Goal: Information Seeking & Learning: Learn about a topic

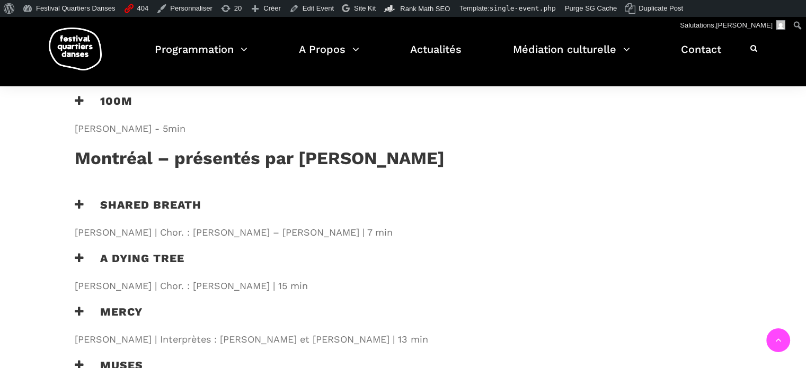
scroll to position [901, 0]
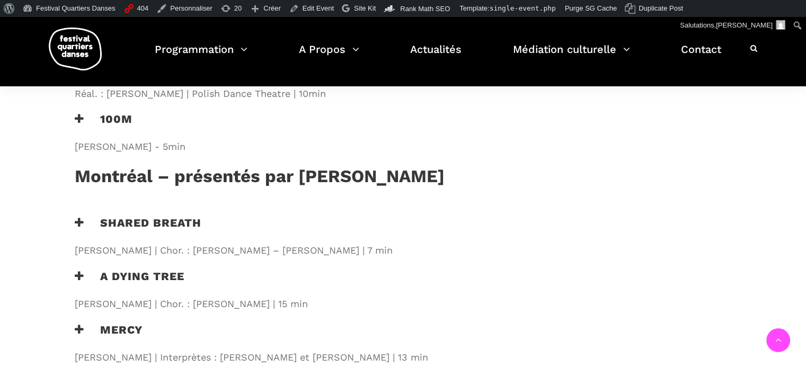
click at [140, 216] on h3 "Shared Breath" at bounding box center [138, 229] width 127 height 26
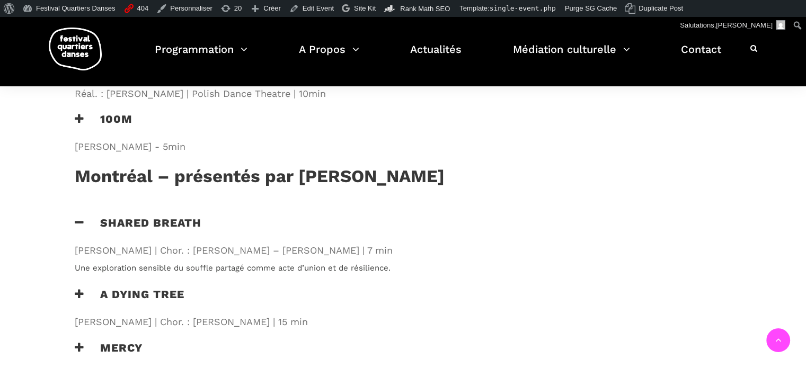
click at [166, 216] on h3 "Shared Breath" at bounding box center [138, 229] width 127 height 26
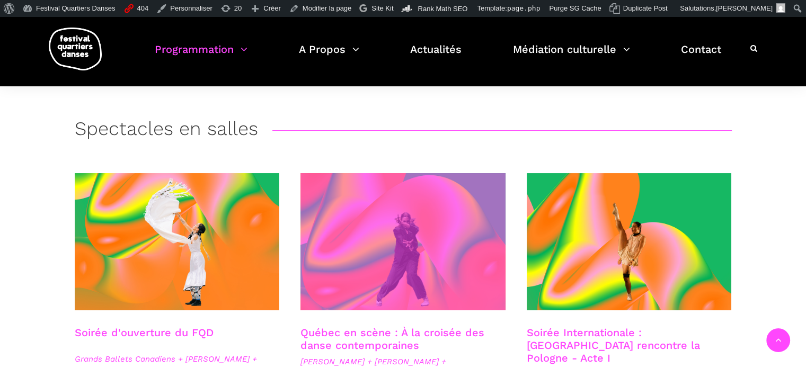
click at [356, 212] on span at bounding box center [402, 241] width 205 height 137
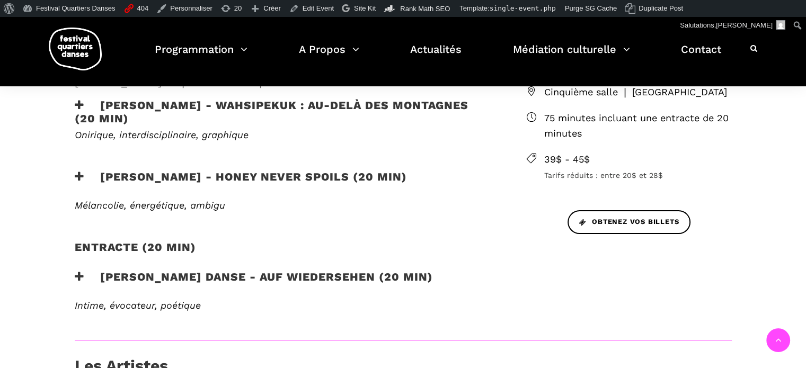
scroll to position [424, 0]
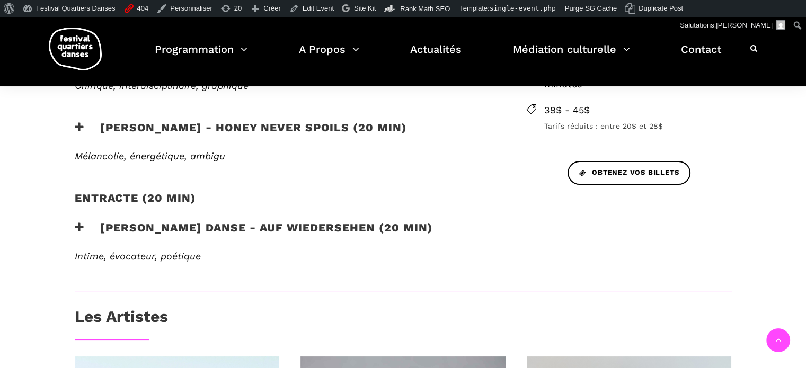
click at [350, 224] on h3 "[PERSON_NAME] Danse - Auf Wiedersehen (20 min)" at bounding box center [254, 234] width 358 height 26
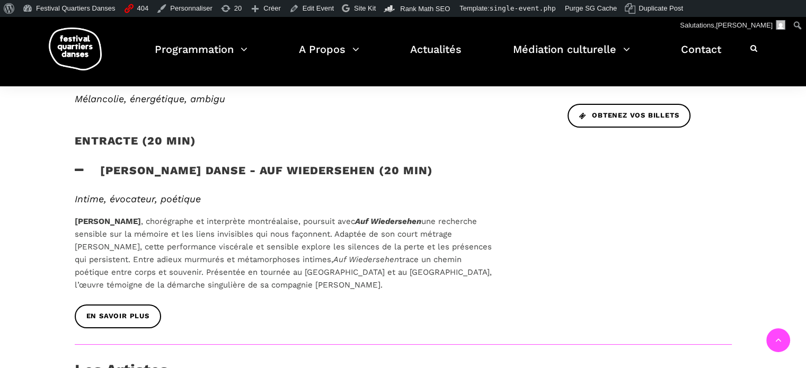
scroll to position [530, 0]
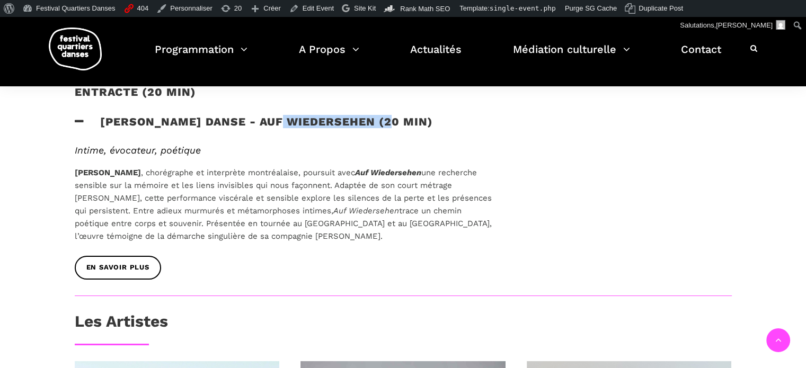
drag, startPoint x: 280, startPoint y: 122, endPoint x: 388, endPoint y: 124, distance: 108.6
click at [388, 124] on h3 "[PERSON_NAME] Danse - Auf Wiedersehen (20 min)" at bounding box center [254, 128] width 358 height 26
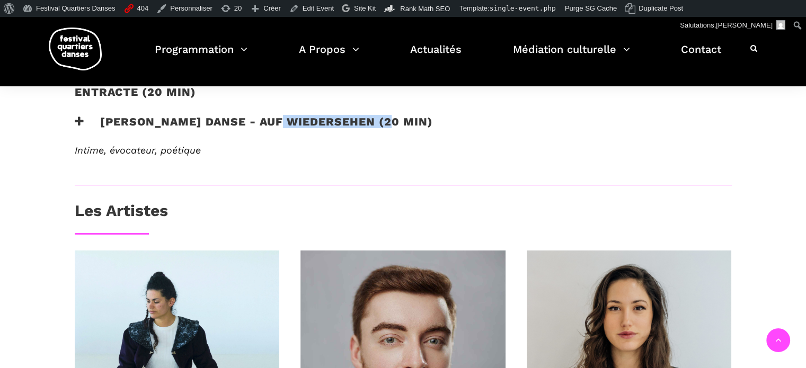
copy h3 "Auf Wiedersehen"
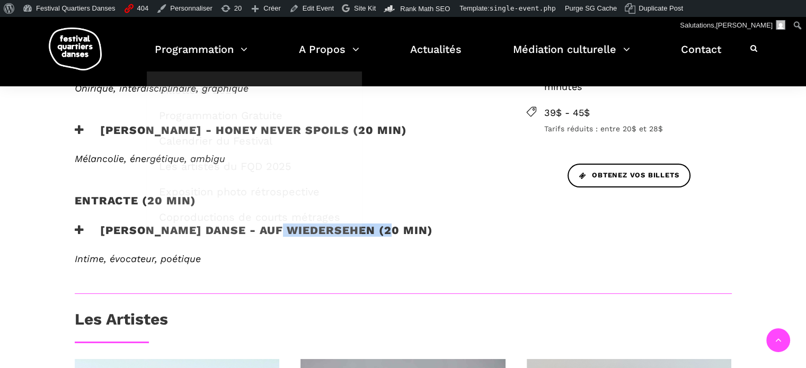
scroll to position [424, 0]
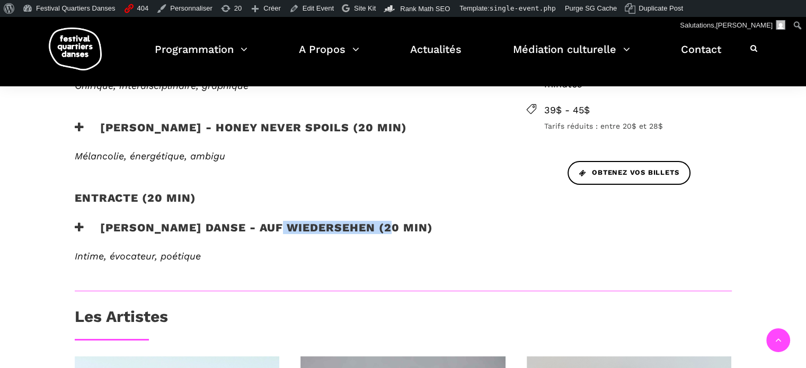
click at [372, 226] on h3 "[PERSON_NAME] Danse - Auf Wiedersehen (20 min)" at bounding box center [254, 234] width 358 height 26
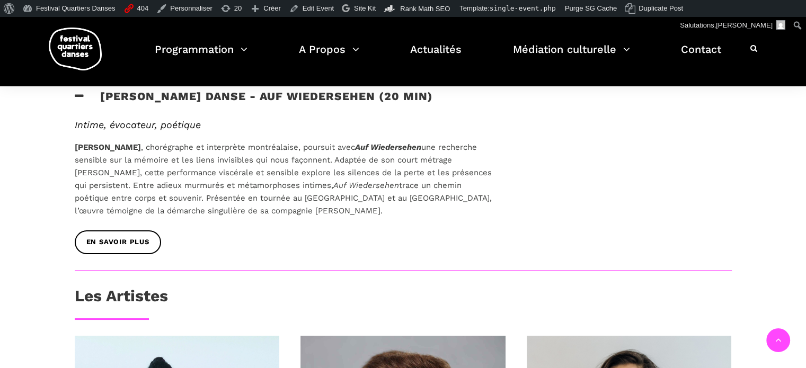
scroll to position [530, 0]
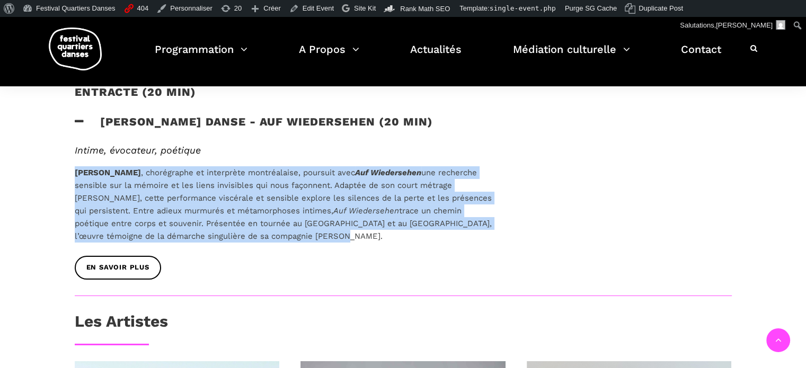
drag, startPoint x: 74, startPoint y: 166, endPoint x: 323, endPoint y: 234, distance: 258.0
click at [323, 234] on p "[PERSON_NAME] , chorégraphe et interprète montréalaise, poursuit avec Auf [PERS…" at bounding box center [283, 204] width 417 height 76
copy p "[PERSON_NAME] , chorégraphe et interprète montréalaise, poursuit avec Auf [PERS…"
